Goal: Transaction & Acquisition: Purchase product/service

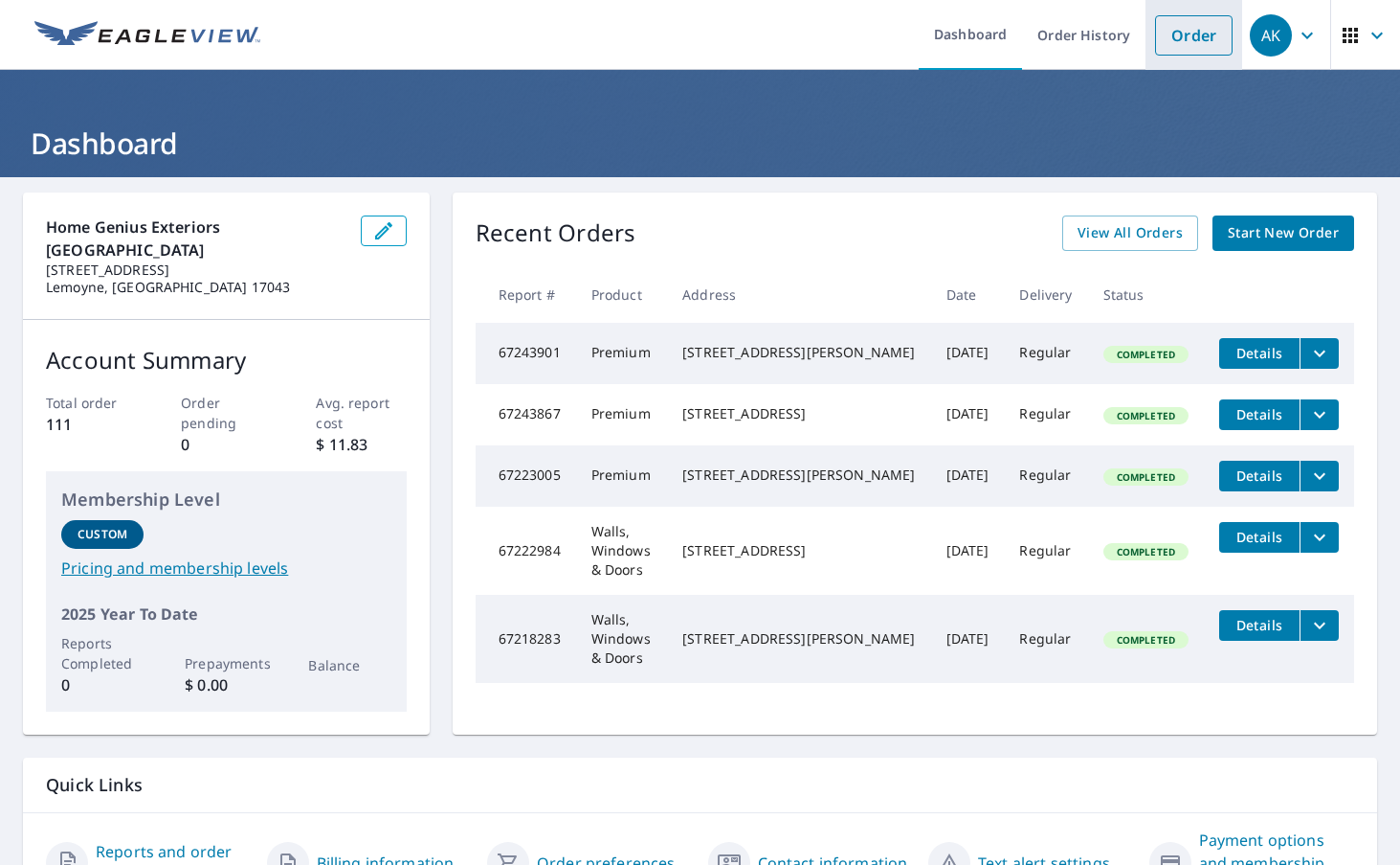
click at [1171, 49] on link "Order" at bounding box center [1195, 35] width 78 height 40
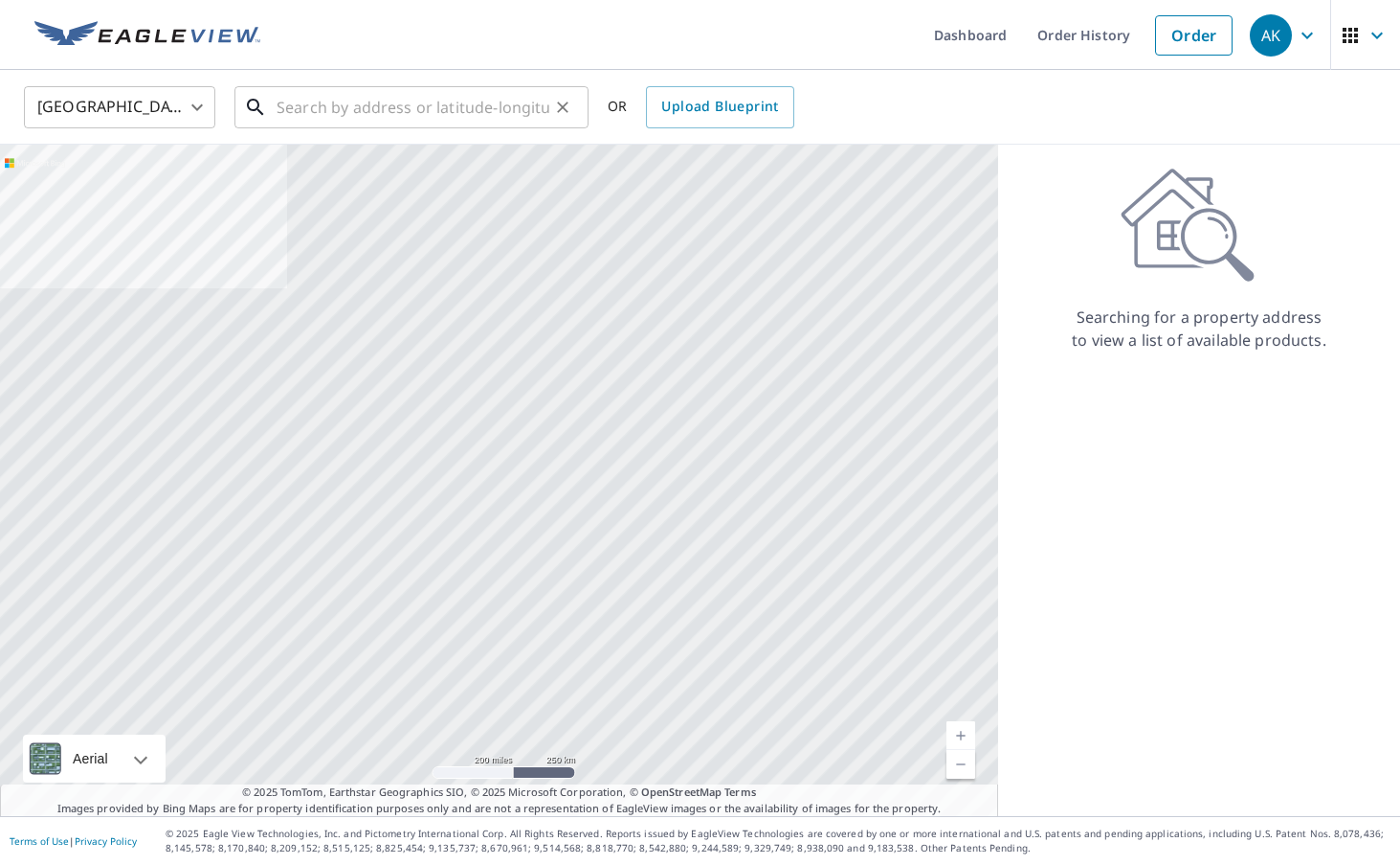
click at [473, 105] on input "text" at bounding box center [413, 107] width 273 height 54
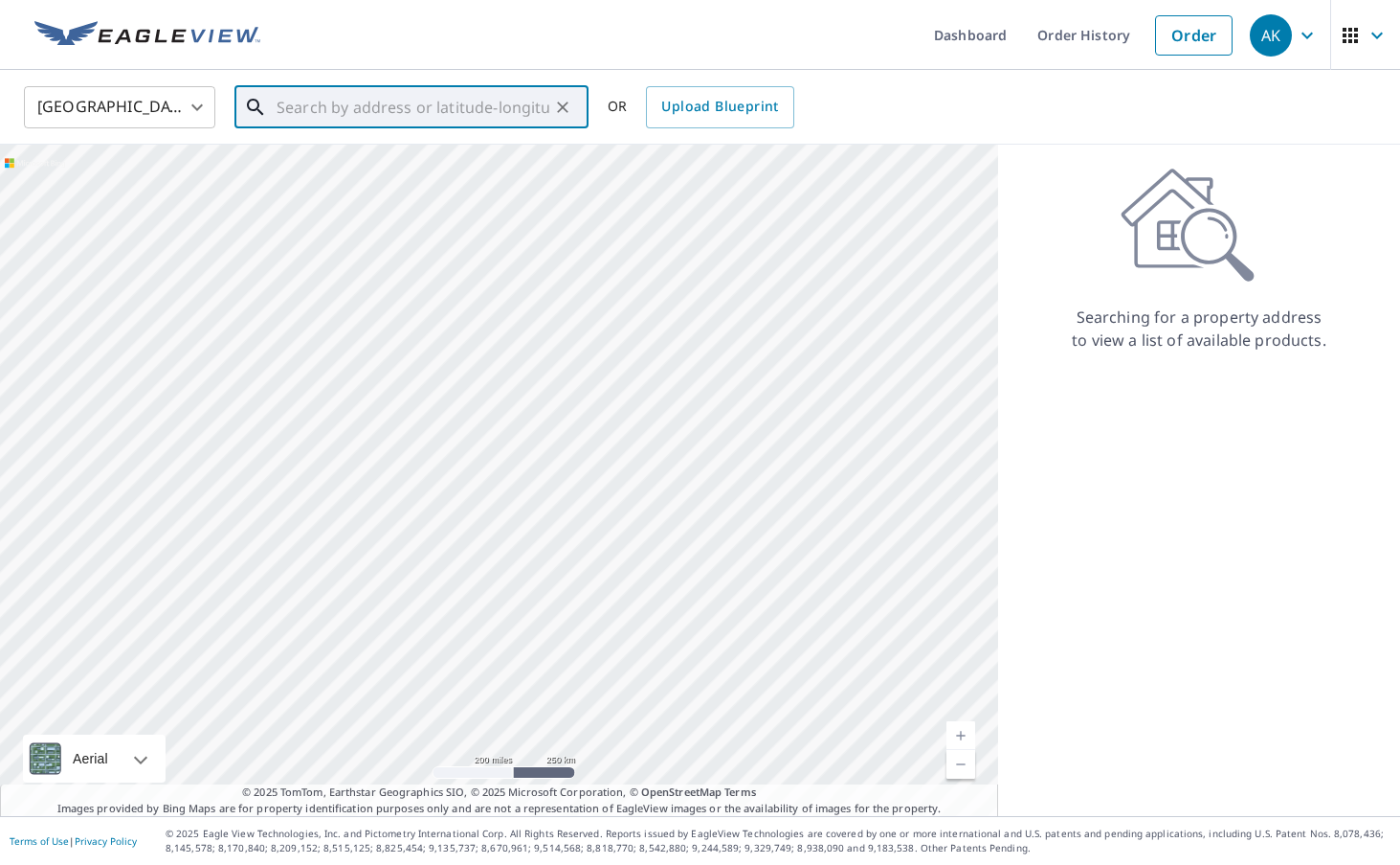
paste input "[STREET_ADDRESS]"
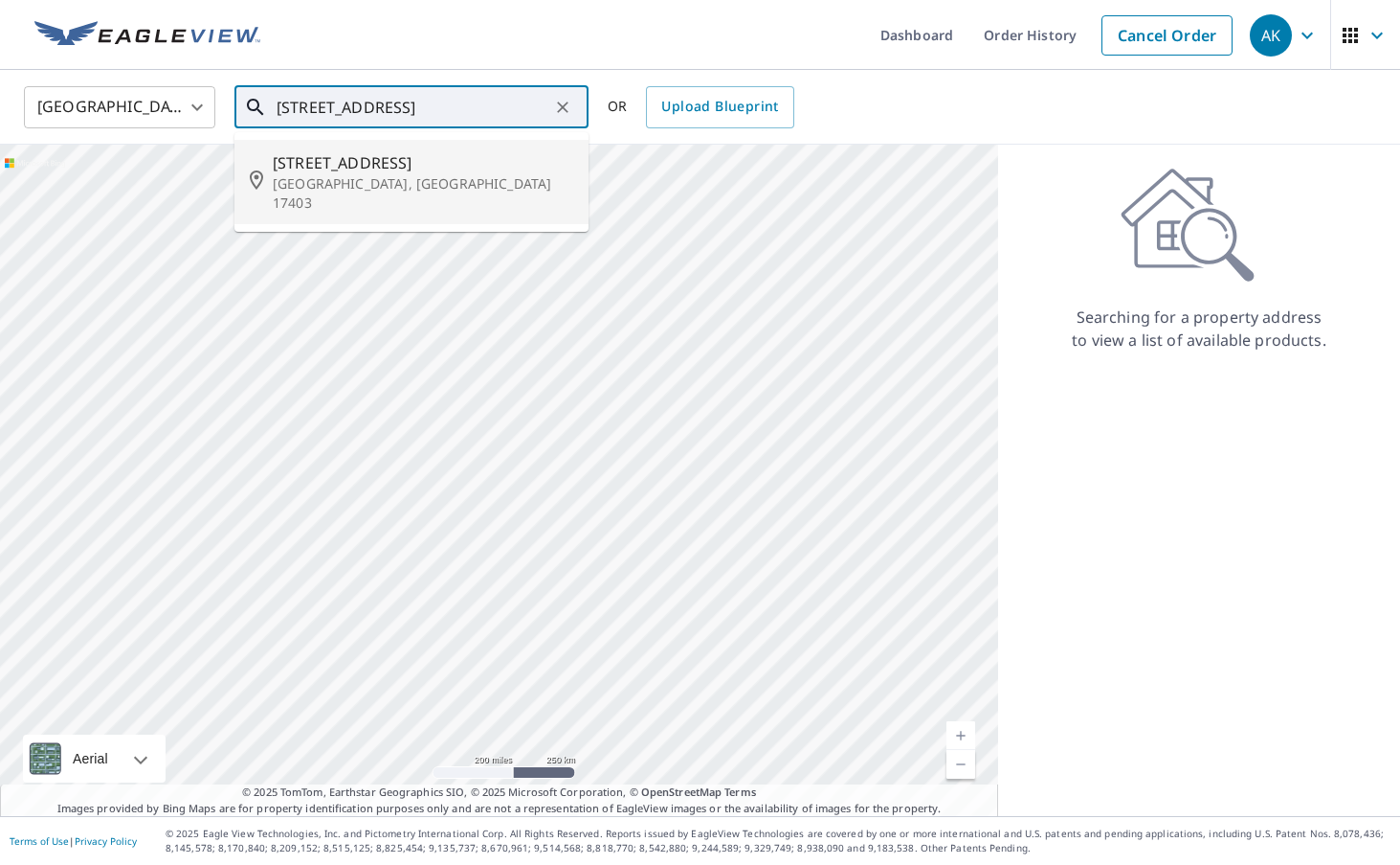
click at [421, 157] on span "[STREET_ADDRESS]" at bounding box center [423, 163] width 301 height 23
type input "[STREET_ADDRESS]"
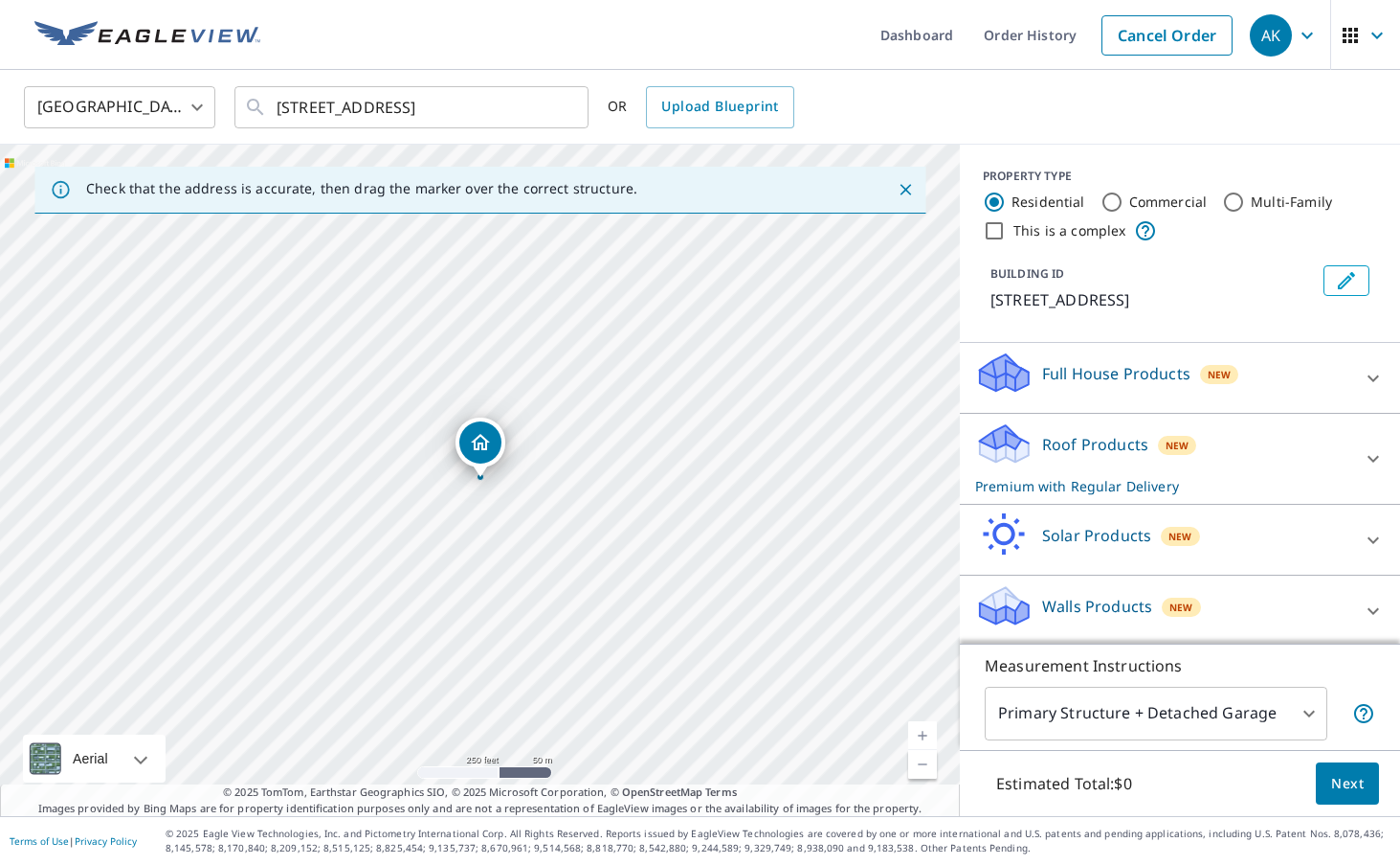
click at [1348, 783] on span "Next" at bounding box center [1347, 783] width 32 height 24
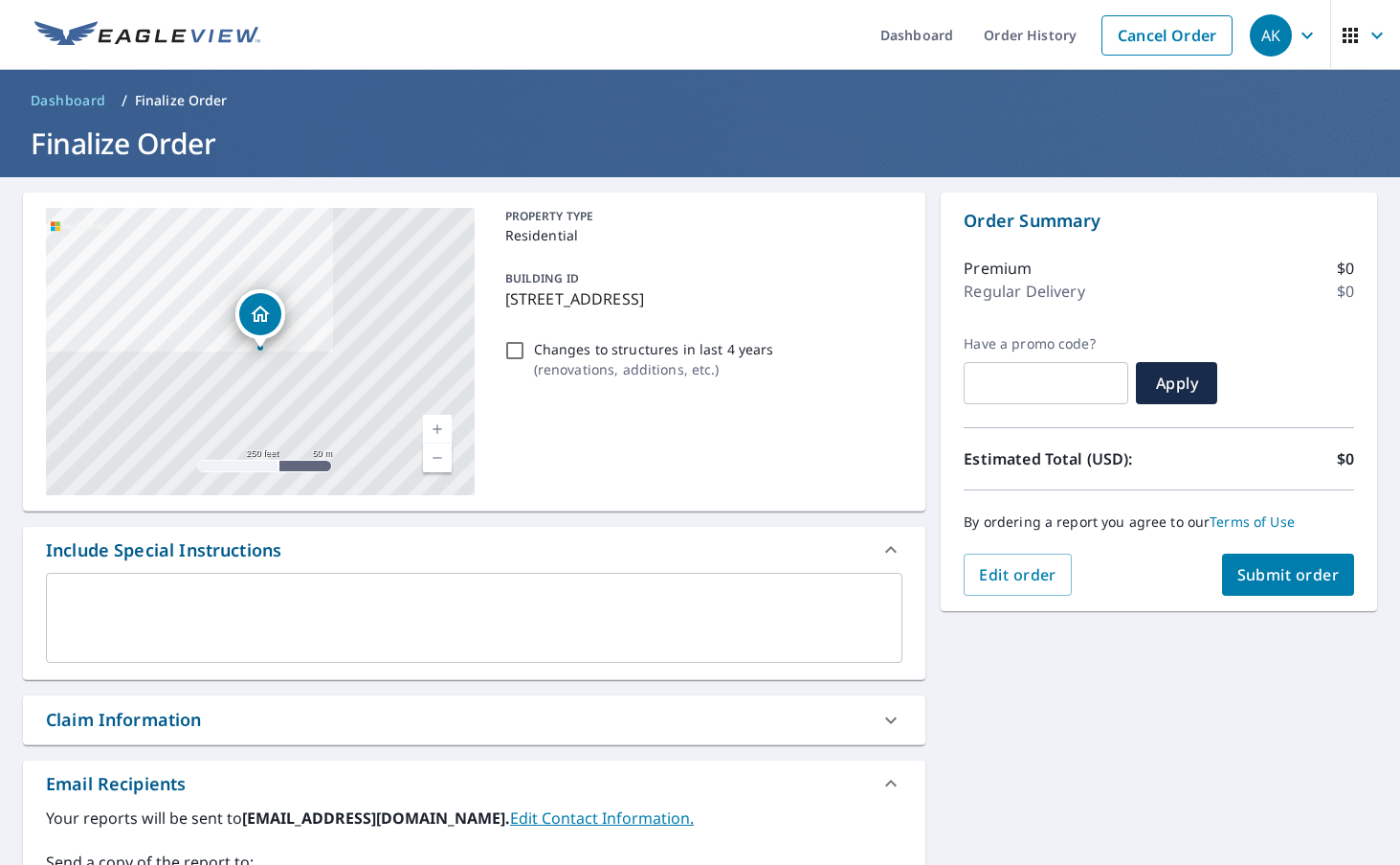
click at [1306, 589] on button "Submit order" at bounding box center [1288, 574] width 133 height 42
checkbox input "true"
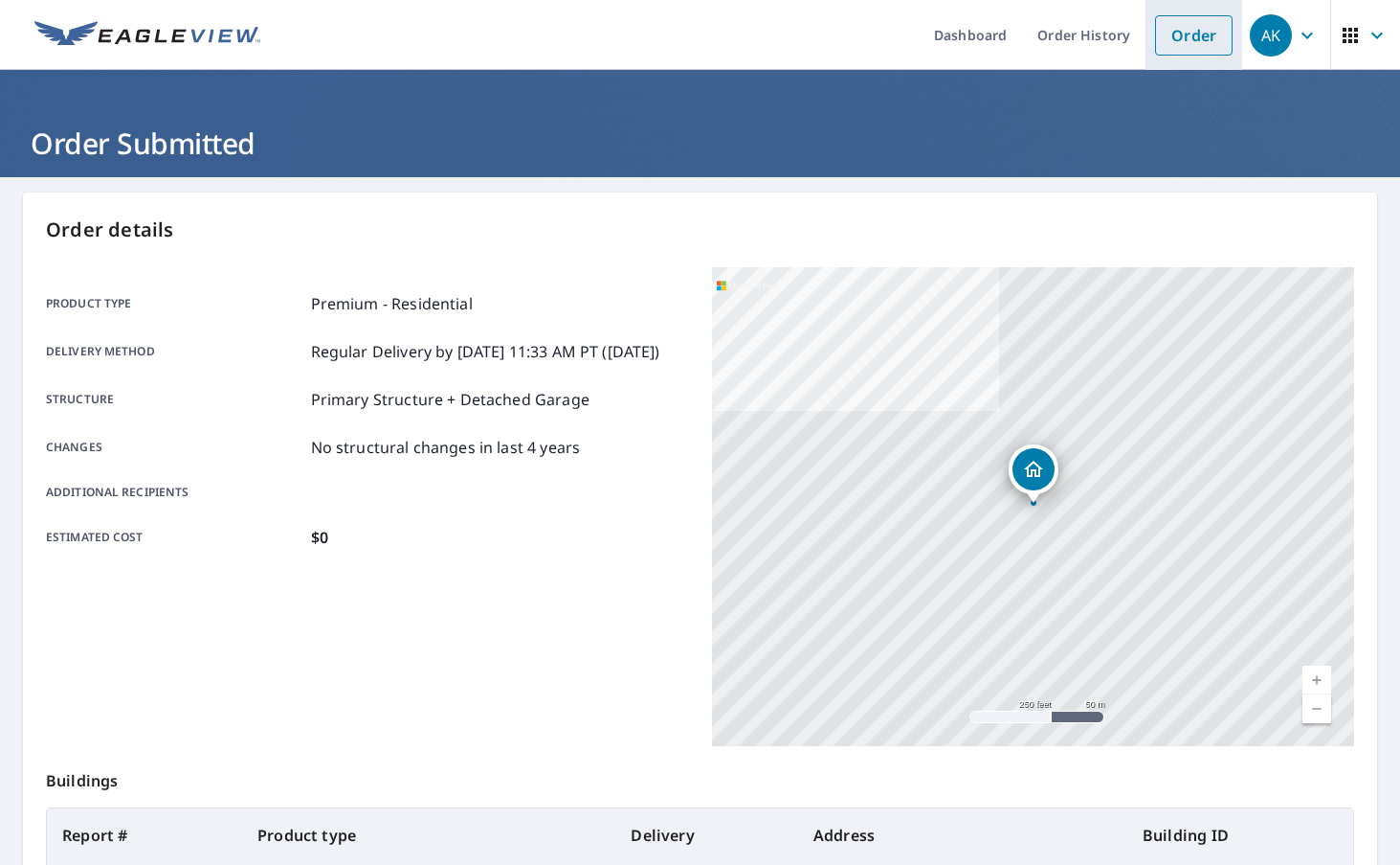
click at [1201, 50] on link "Order" at bounding box center [1195, 35] width 78 height 40
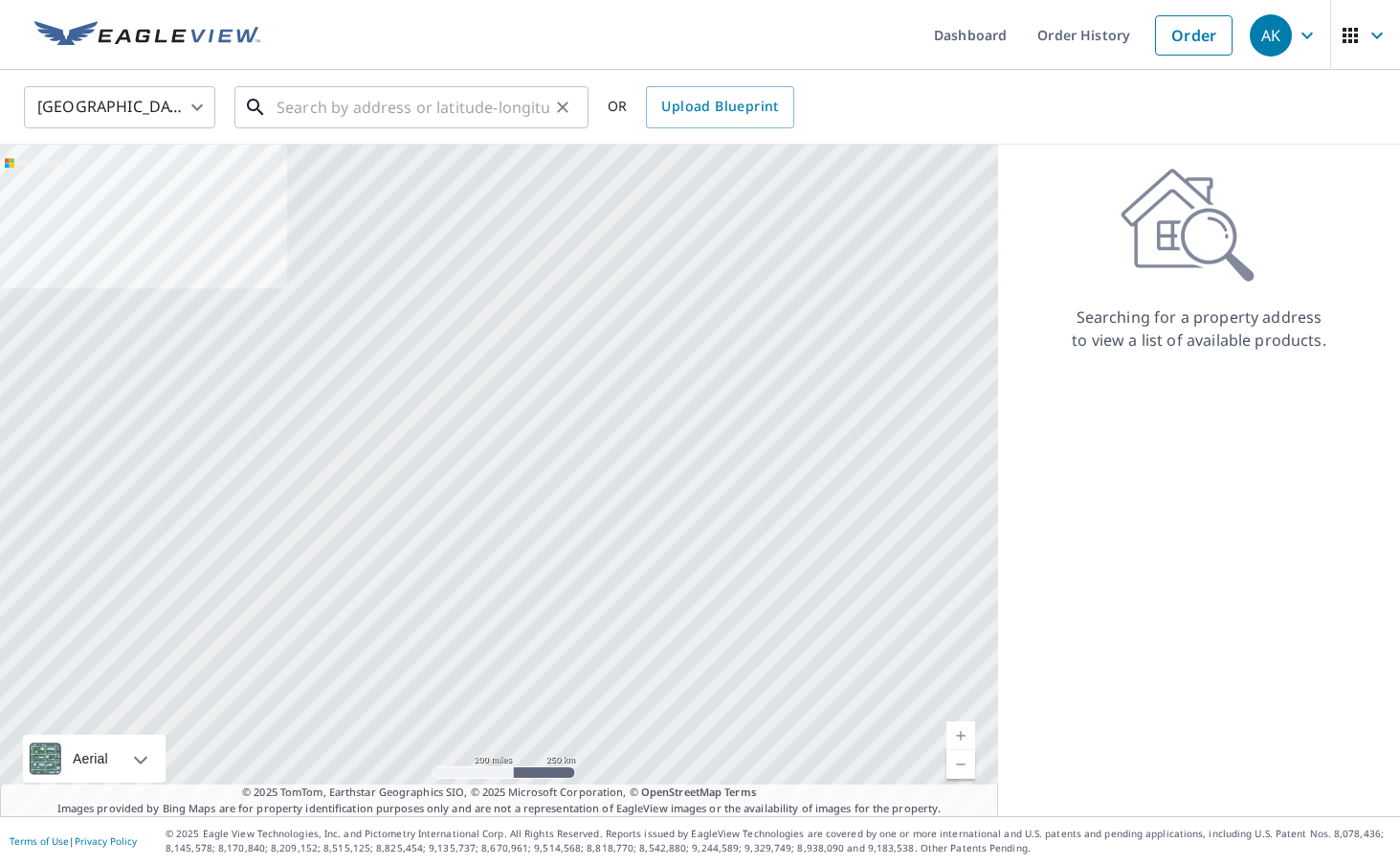
click at [458, 111] on input "text" at bounding box center [413, 107] width 273 height 54
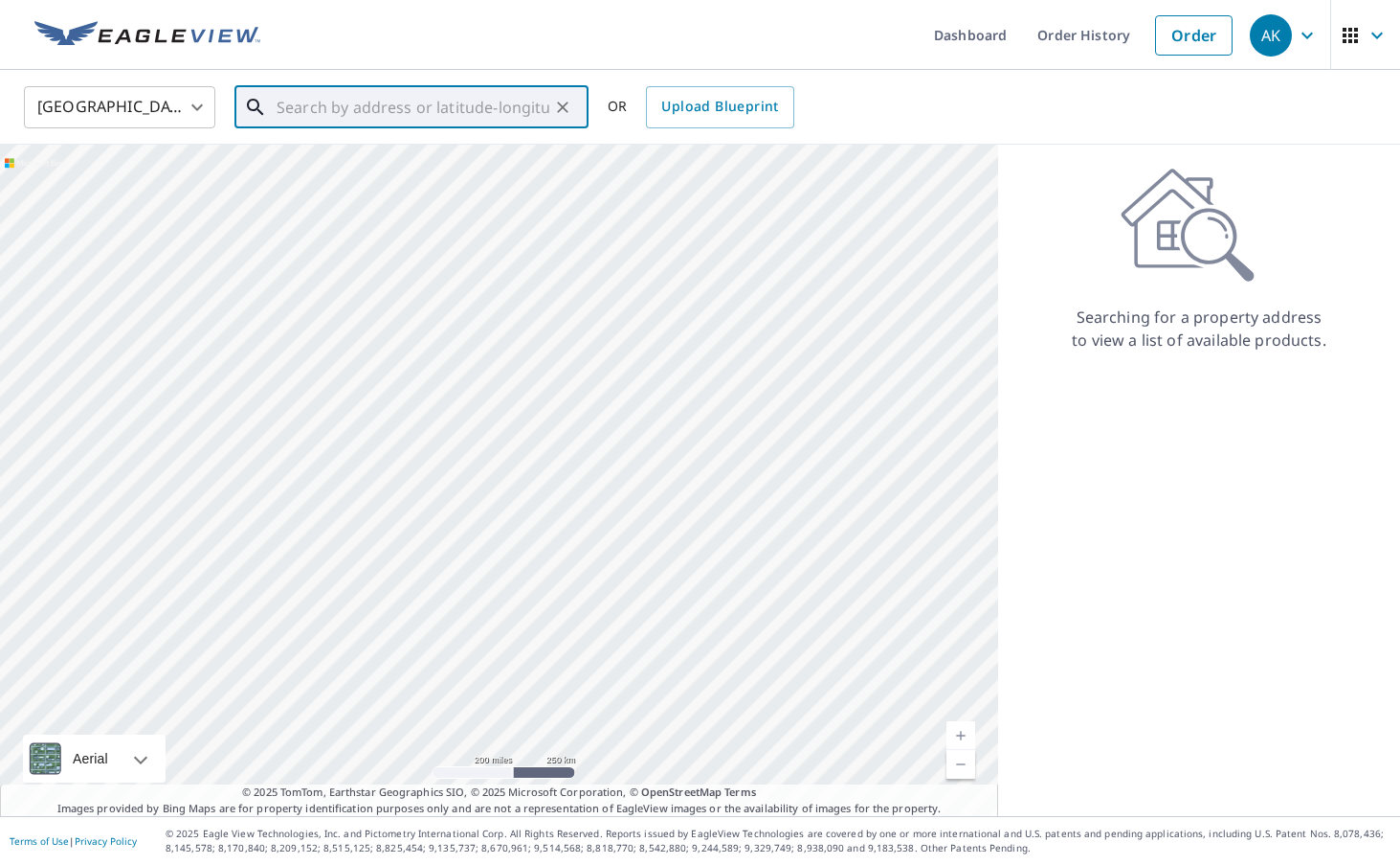
paste input "[STREET_ADDRESS][PERSON_NAME]"
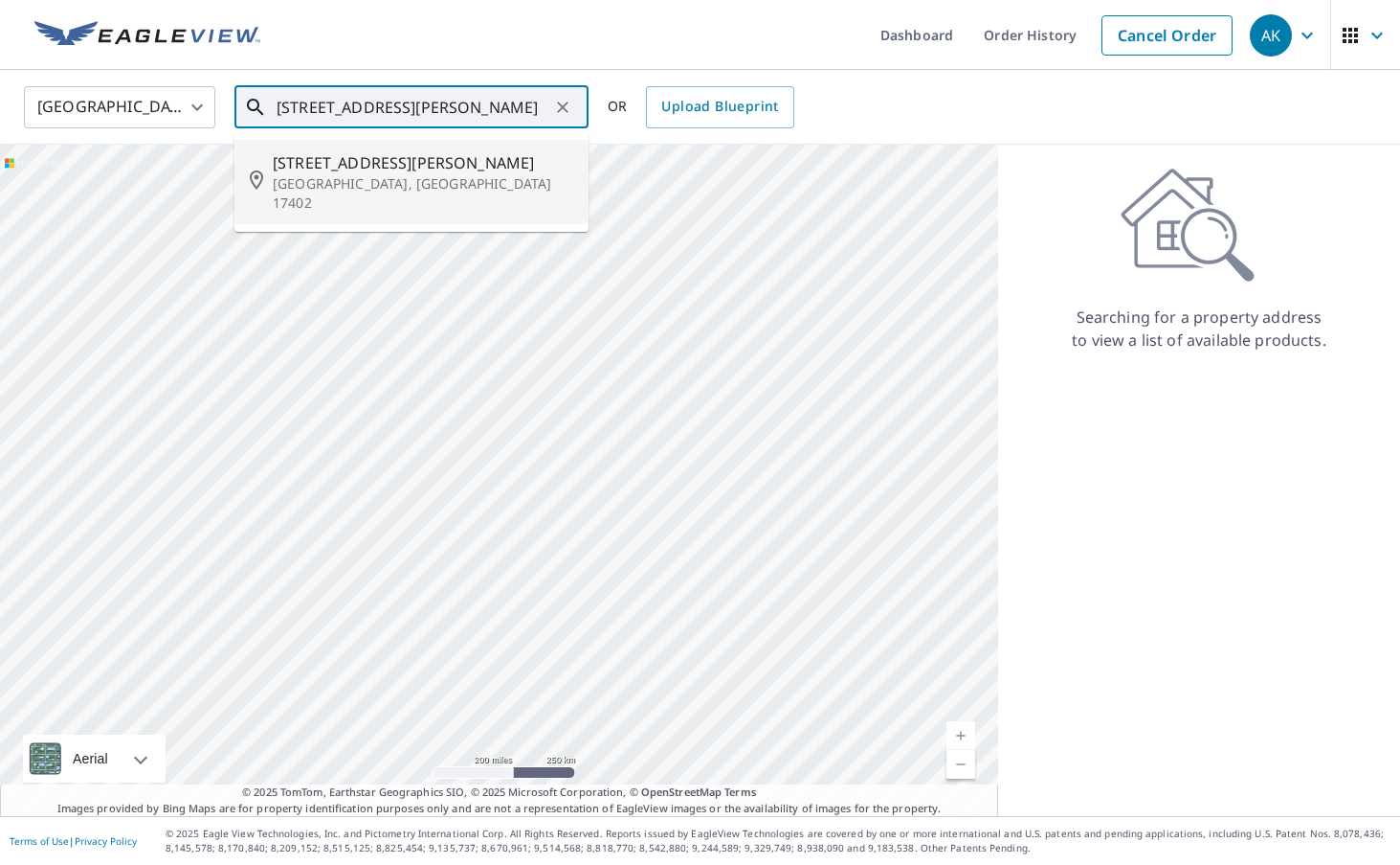
click at [375, 181] on p "[GEOGRAPHIC_DATA], [GEOGRAPHIC_DATA] 17402" at bounding box center [423, 193] width 301 height 38
type input "[STREET_ADDRESS][PERSON_NAME]"
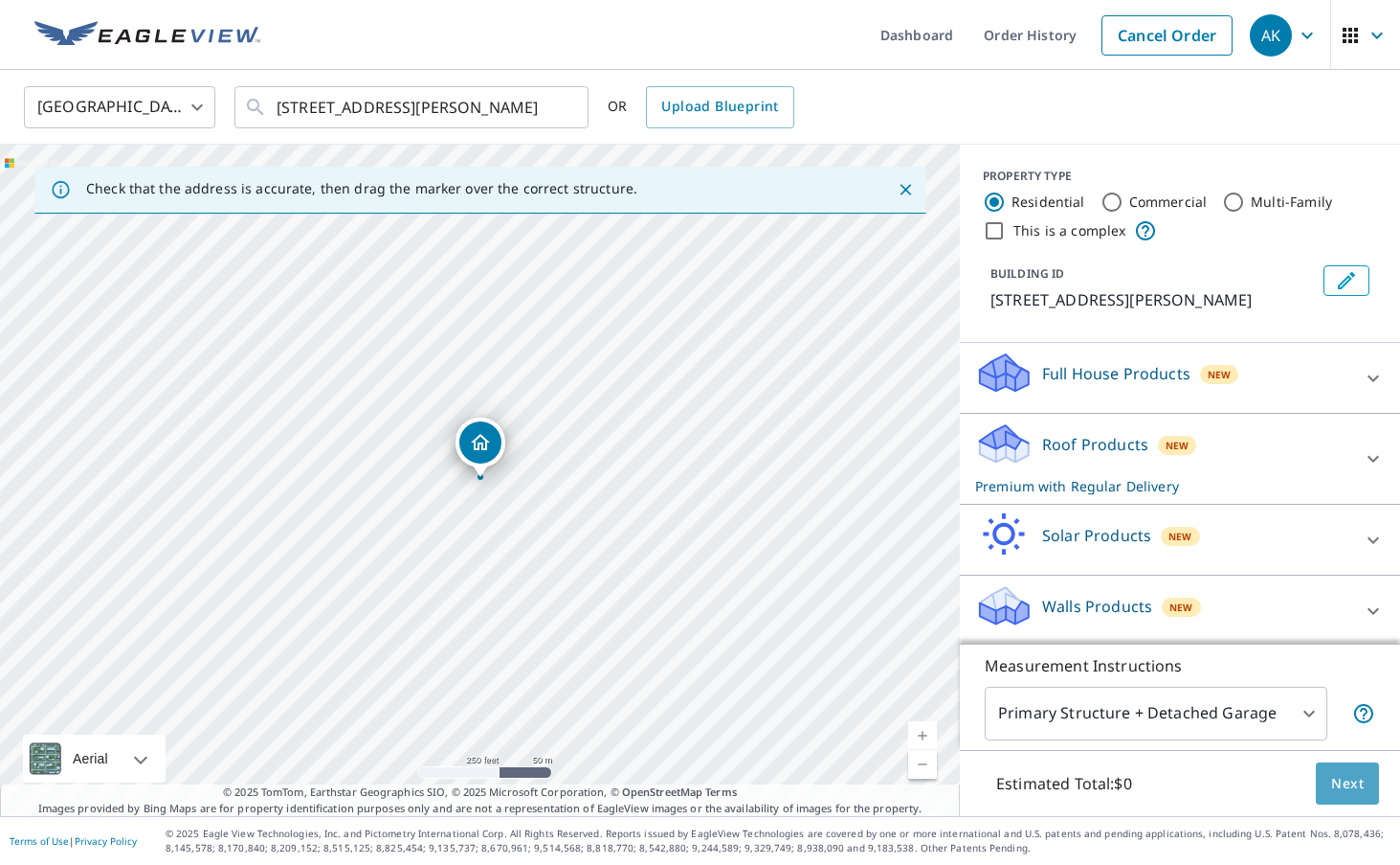
click at [1356, 764] on button "Next" at bounding box center [1347, 784] width 63 height 43
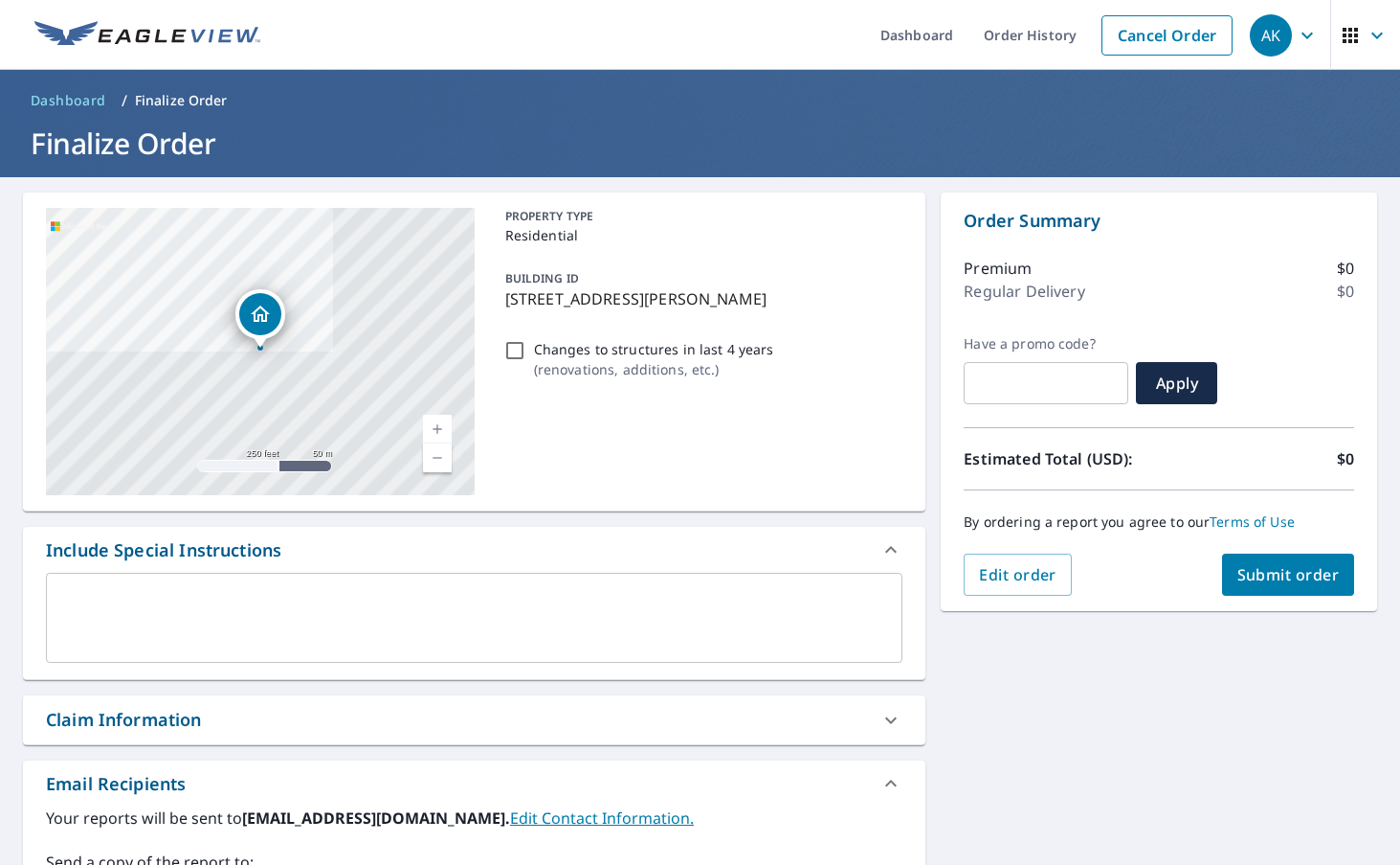
click at [1268, 571] on span "Submit order" at bounding box center [1288, 575] width 102 height 21
checkbox input "true"
